Goal: Task Accomplishment & Management: Manage account settings

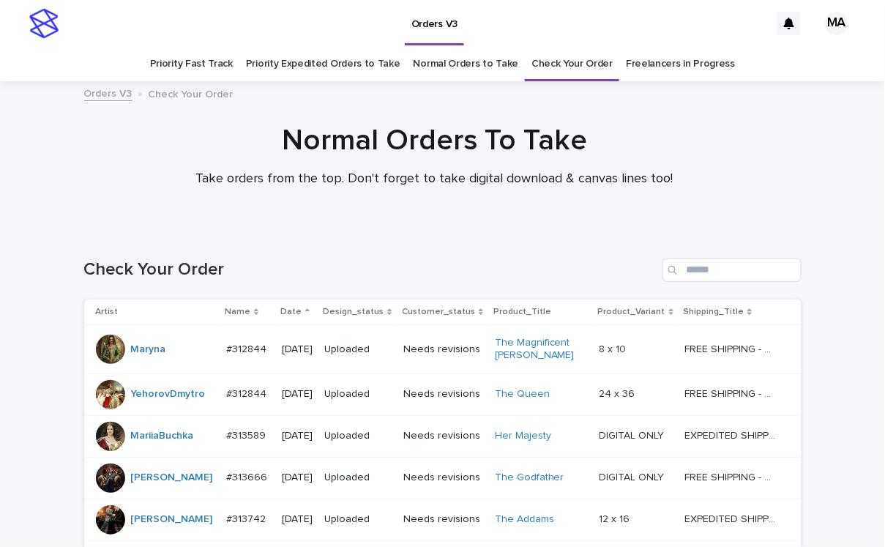
scroll to position [941, 0]
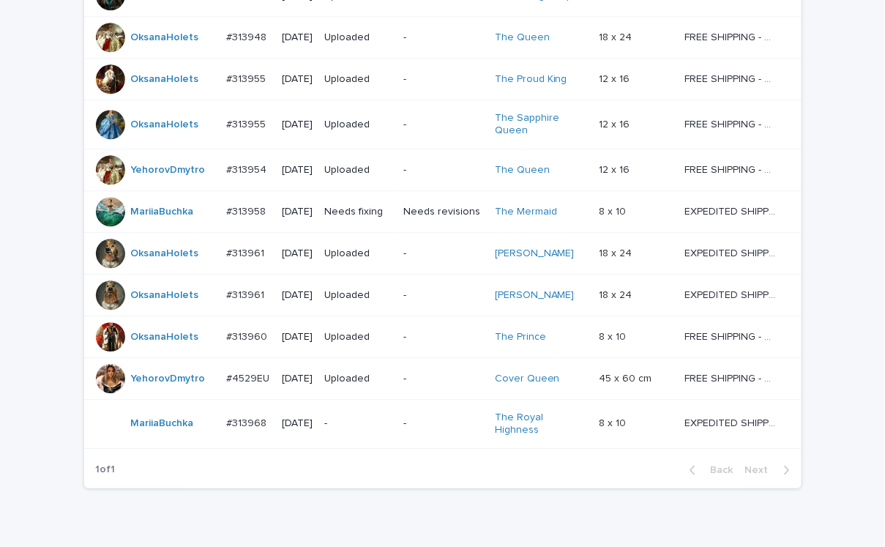
drag, startPoint x: 482, startPoint y: 498, endPoint x: 471, endPoint y: 500, distance: 11.1
click at [362, 411] on div "-" at bounding box center [357, 423] width 67 height 24
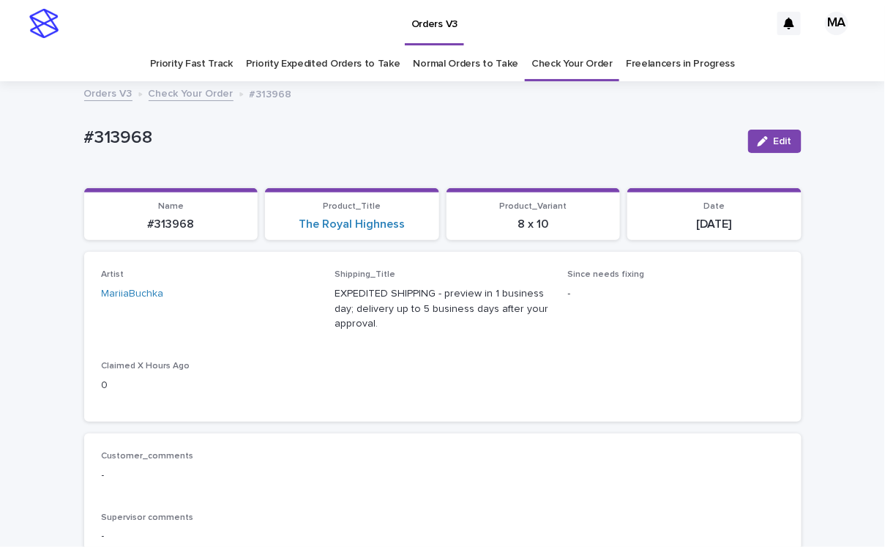
click at [398, 146] on p "#313968" at bounding box center [410, 137] width 652 height 21
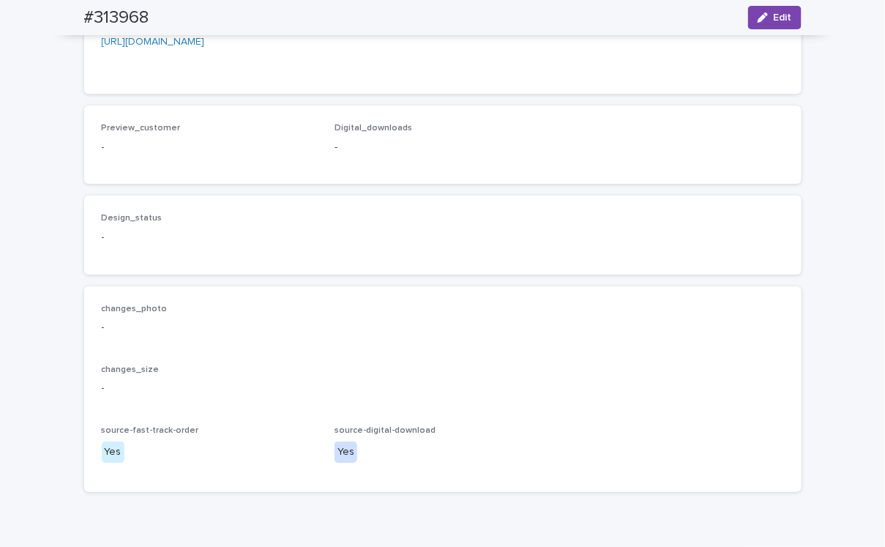
scroll to position [1280, 0]
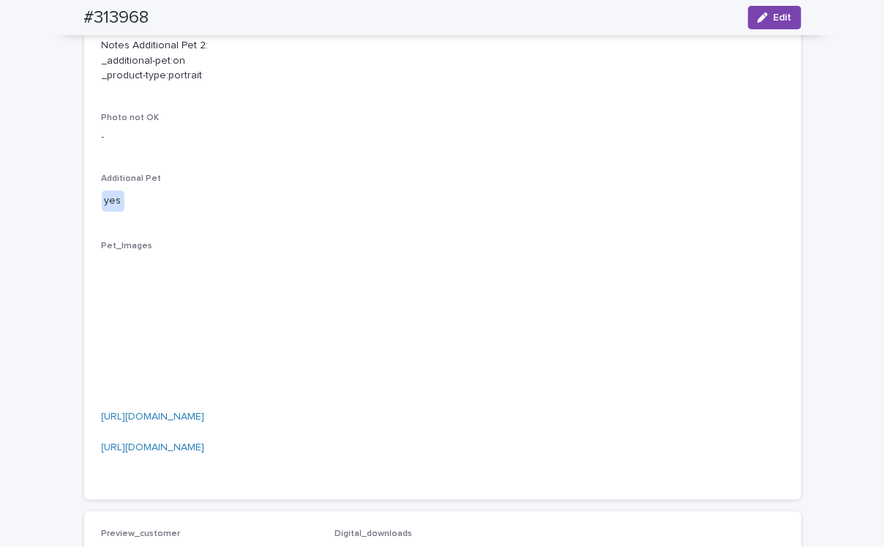
scroll to position [512, 0]
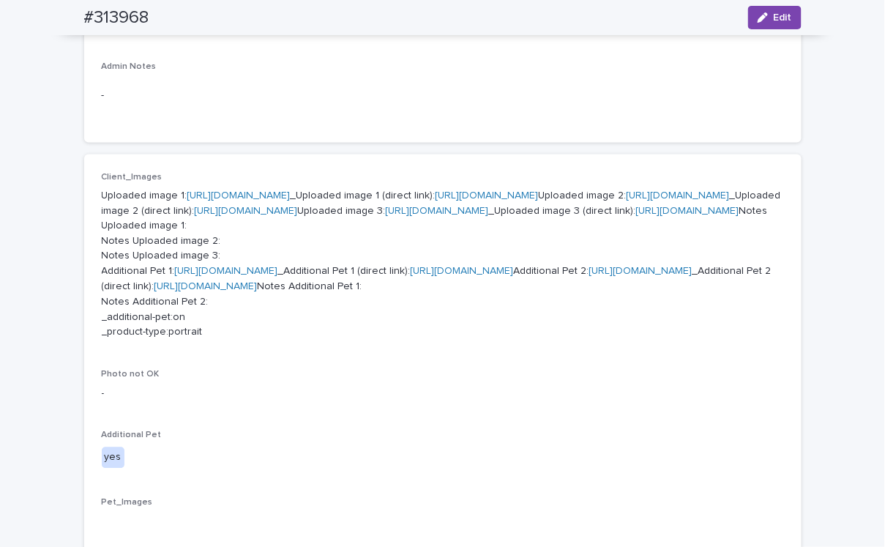
click at [291, 193] on link "https://cdn.shopify.com-uploadkit.app/s/files/1/0033/4807/0511/files/download.h…" at bounding box center [238, 195] width 103 height 10
click at [626, 201] on link "https://cdn.shopify.com-uploadkit.app/s/files/1/0033/4807/0511/files/download.h…" at bounding box center [677, 195] width 103 height 10
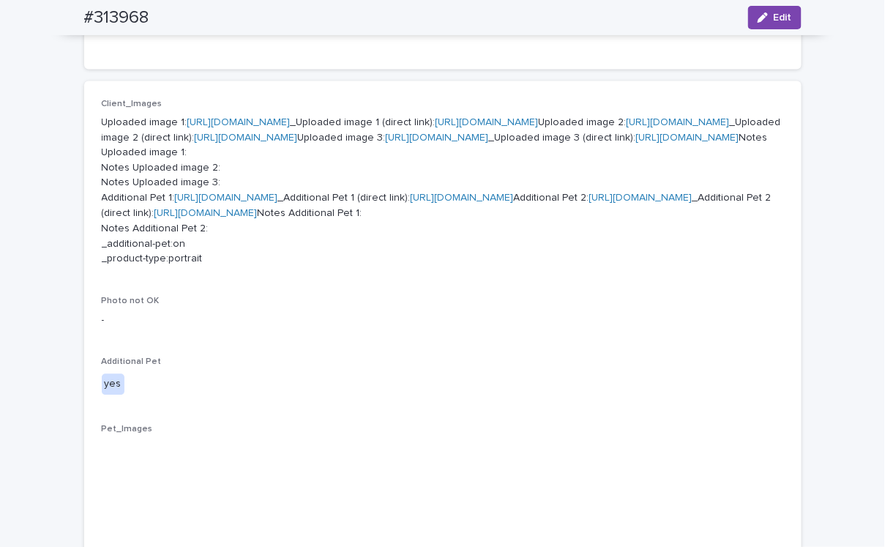
scroll to position [0, 0]
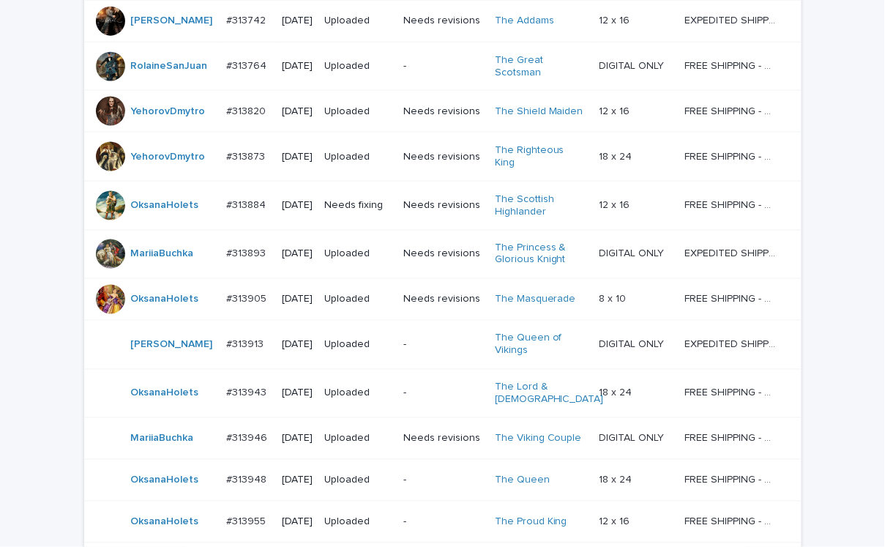
scroll to position [983, 0]
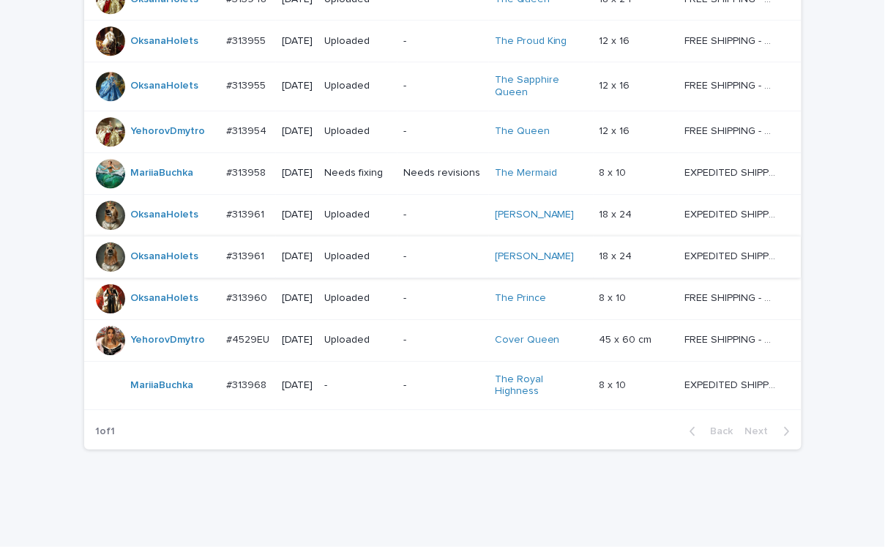
scroll to position [1074, 0]
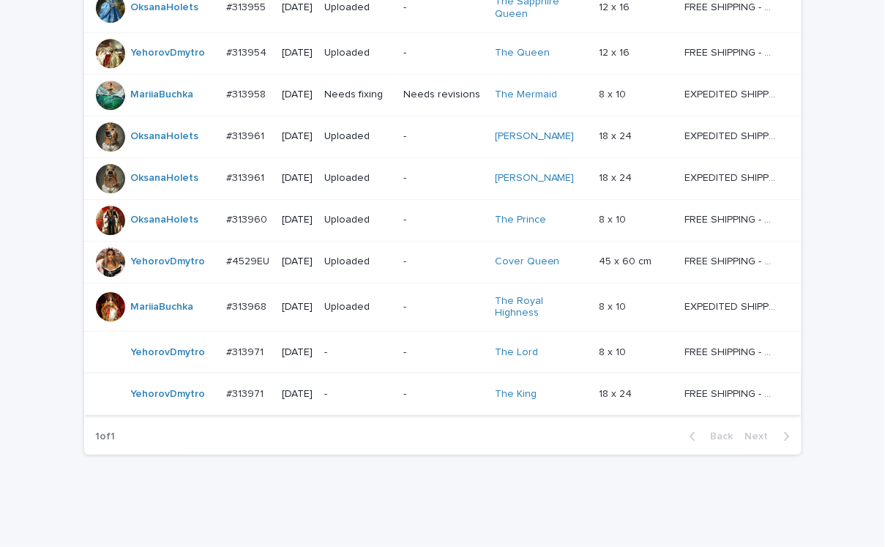
scroll to position [1157, 0]
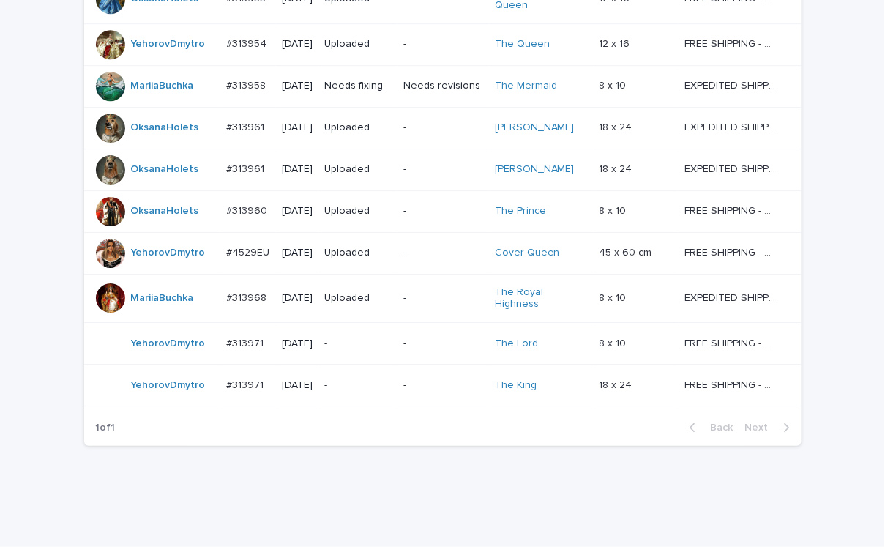
click at [362, 334] on div "-" at bounding box center [357, 341] width 67 height 15
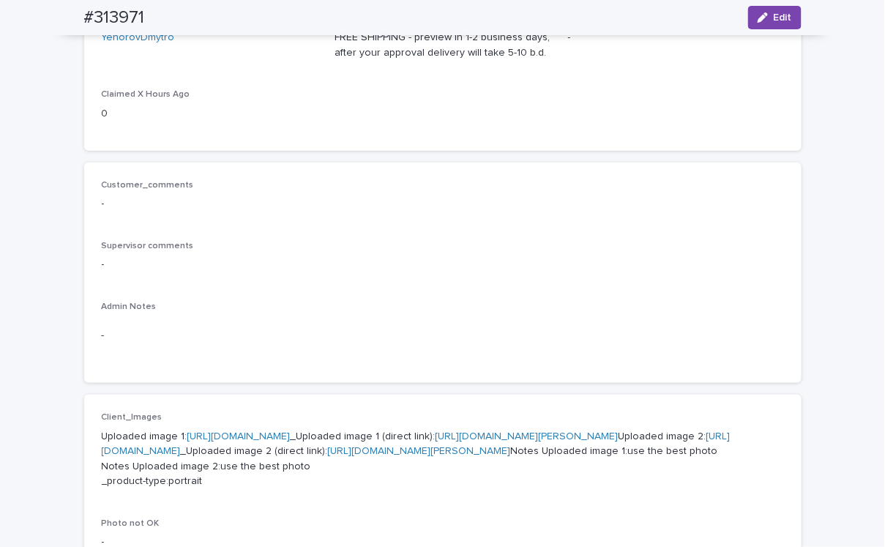
scroll to position [512, 0]
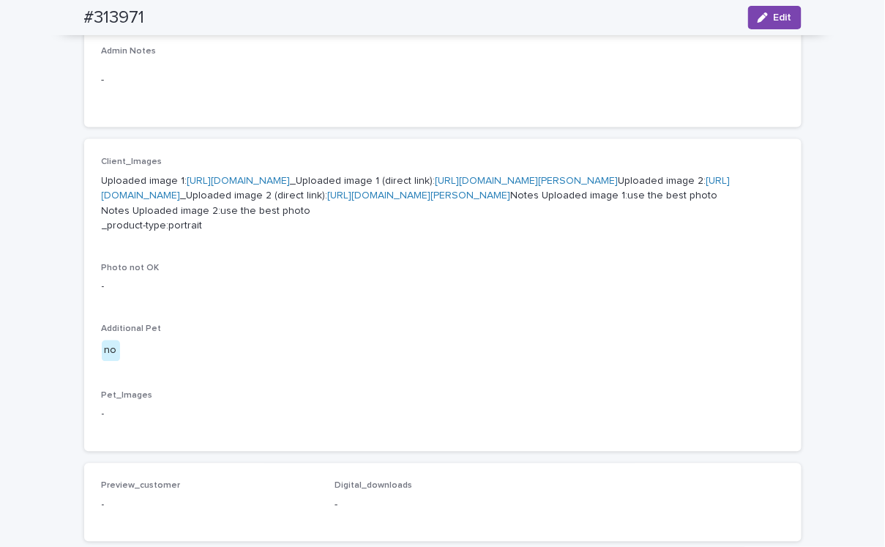
click at [291, 180] on link "https://cdn.shopify.com-uploadkit.app/s/files/1/0033/4807/0511/files/download.h…" at bounding box center [238, 181] width 103 height 10
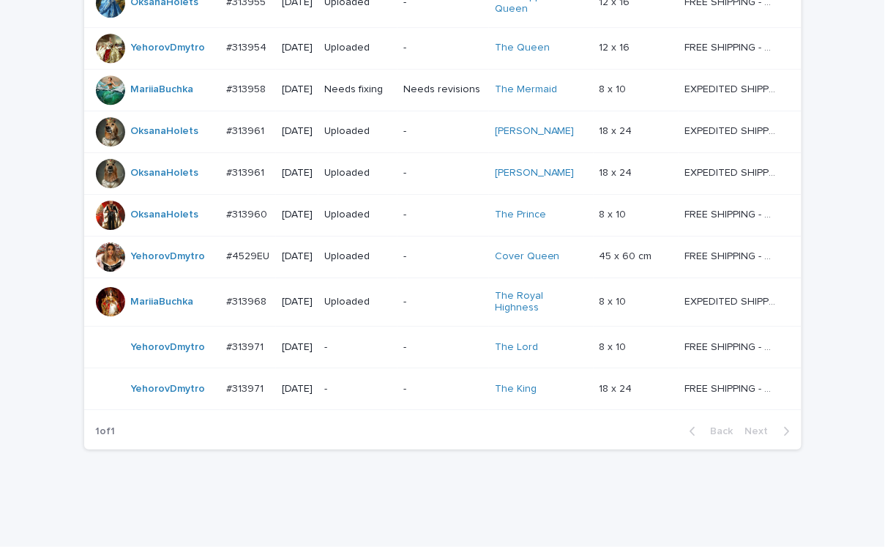
scroll to position [1157, 0]
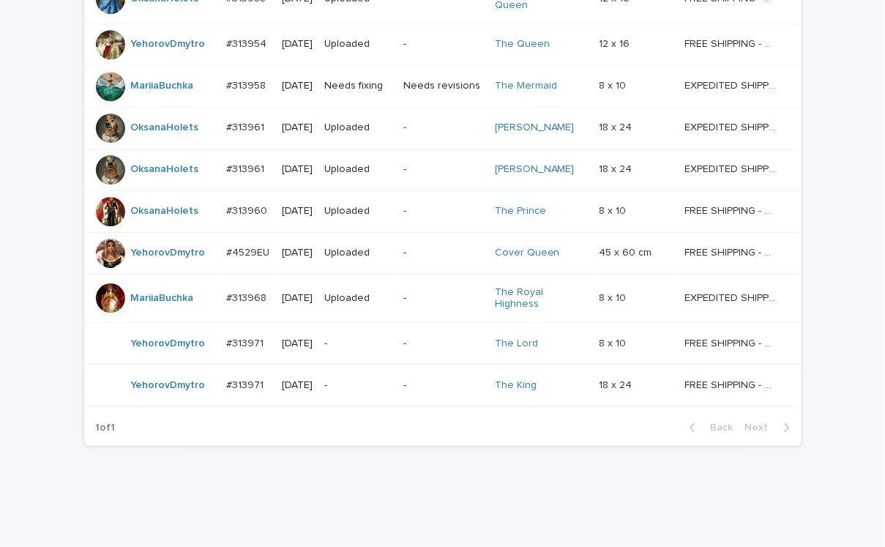
click at [368, 372] on td "-" at bounding box center [357, 385] width 79 height 42
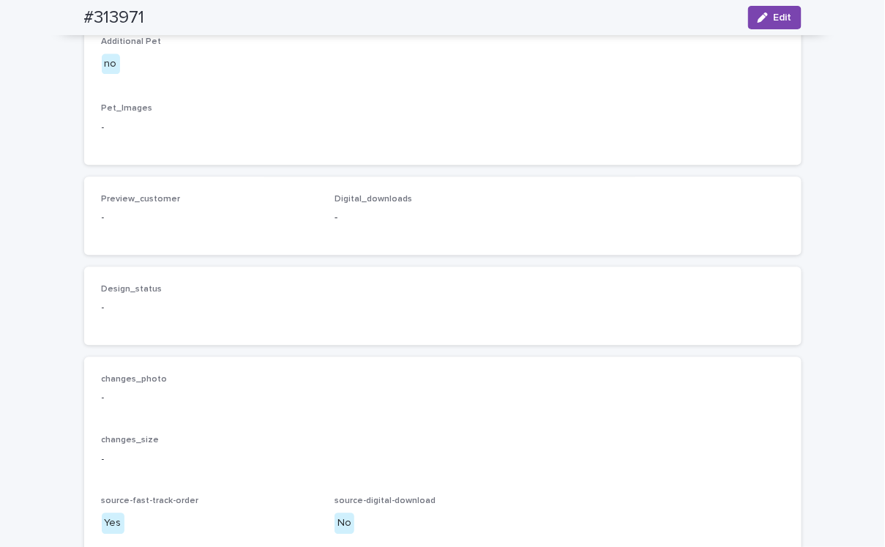
scroll to position [512, 0]
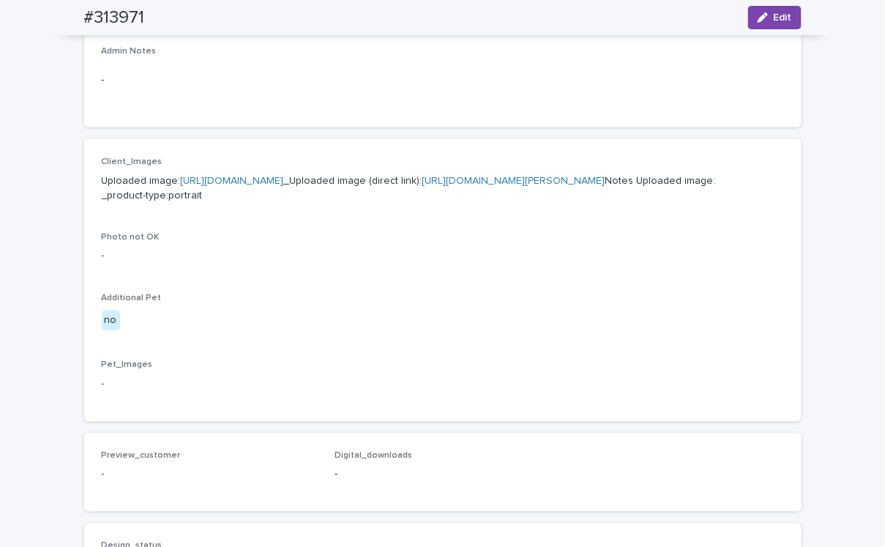
click at [284, 180] on link "https://cdn.shopify.com-uploadkit.app/s/files/1/0033/4807/0511/files/download.h…" at bounding box center [232, 181] width 103 height 10
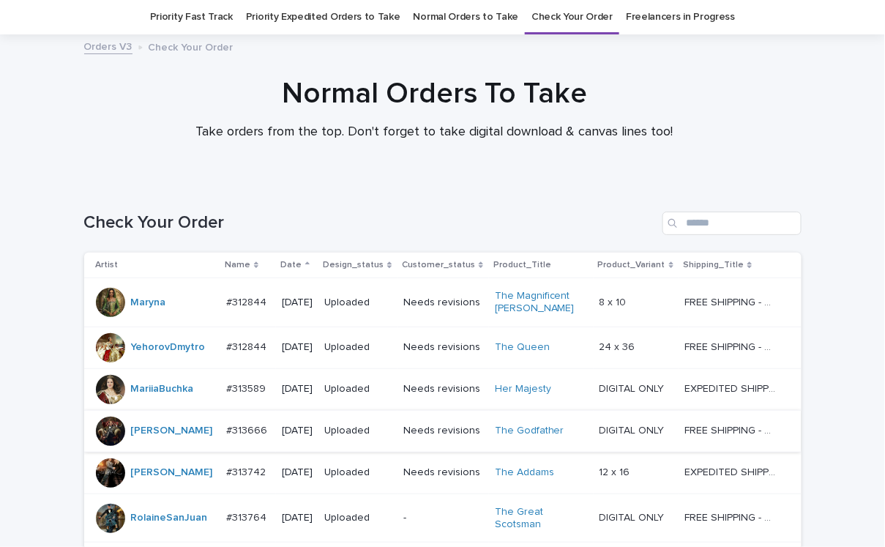
scroll to position [1157, 0]
